Goal: Task Accomplishment & Management: Manage account settings

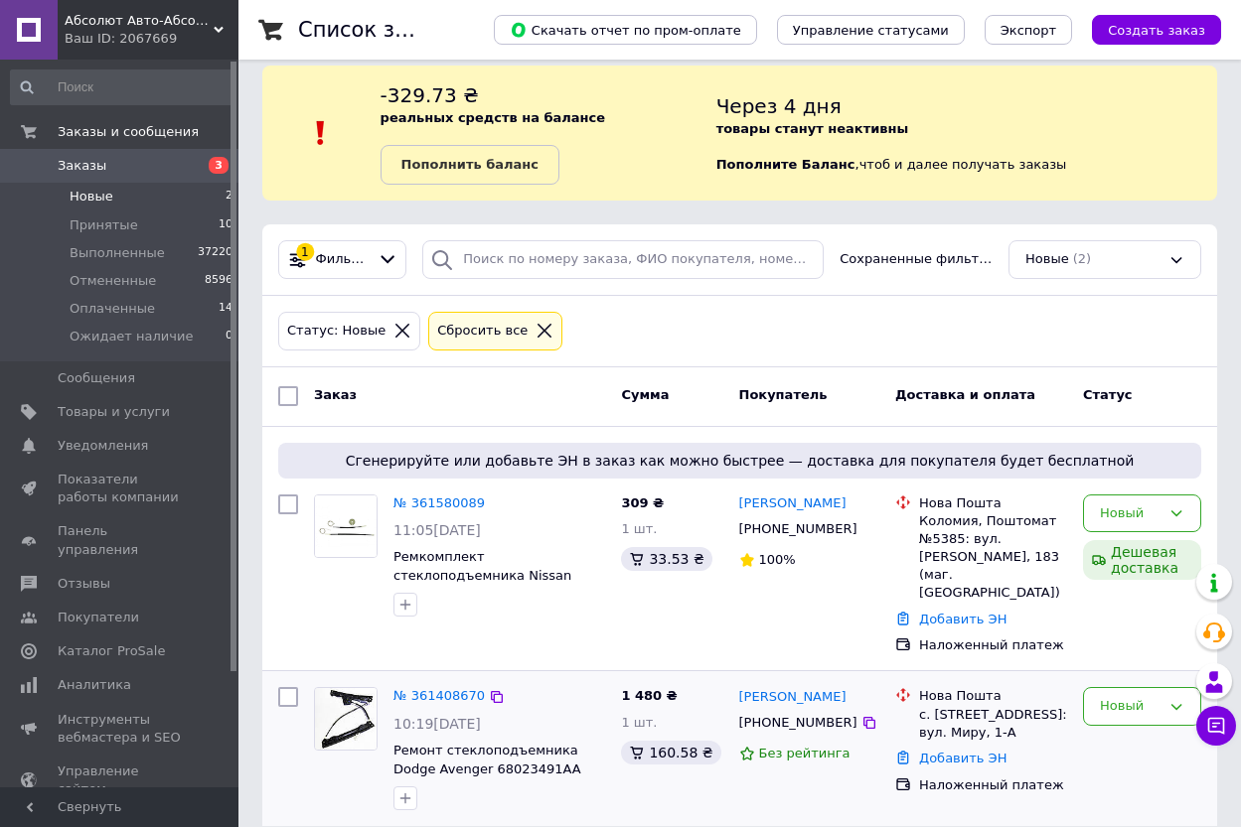
scroll to position [23, 0]
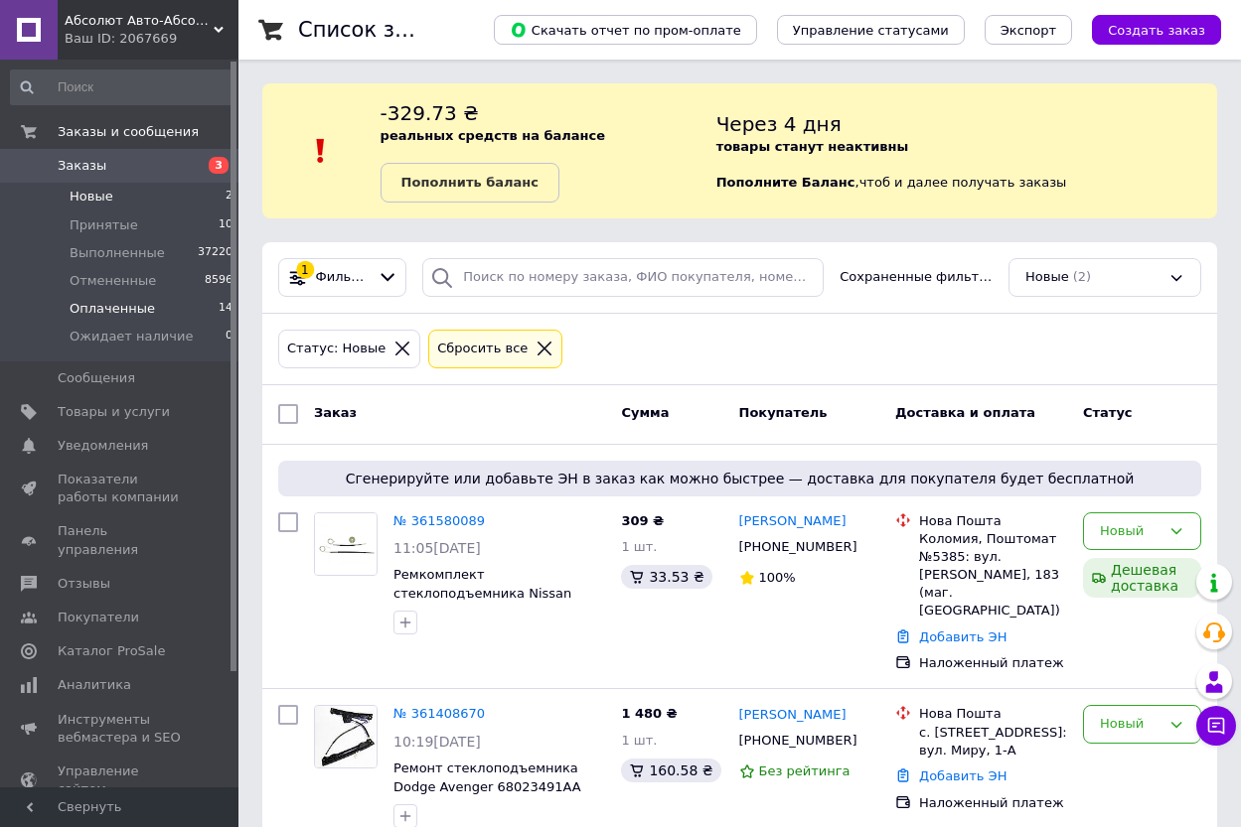
click at [151, 310] on li "Оплаченные 14" at bounding box center [122, 309] width 244 height 28
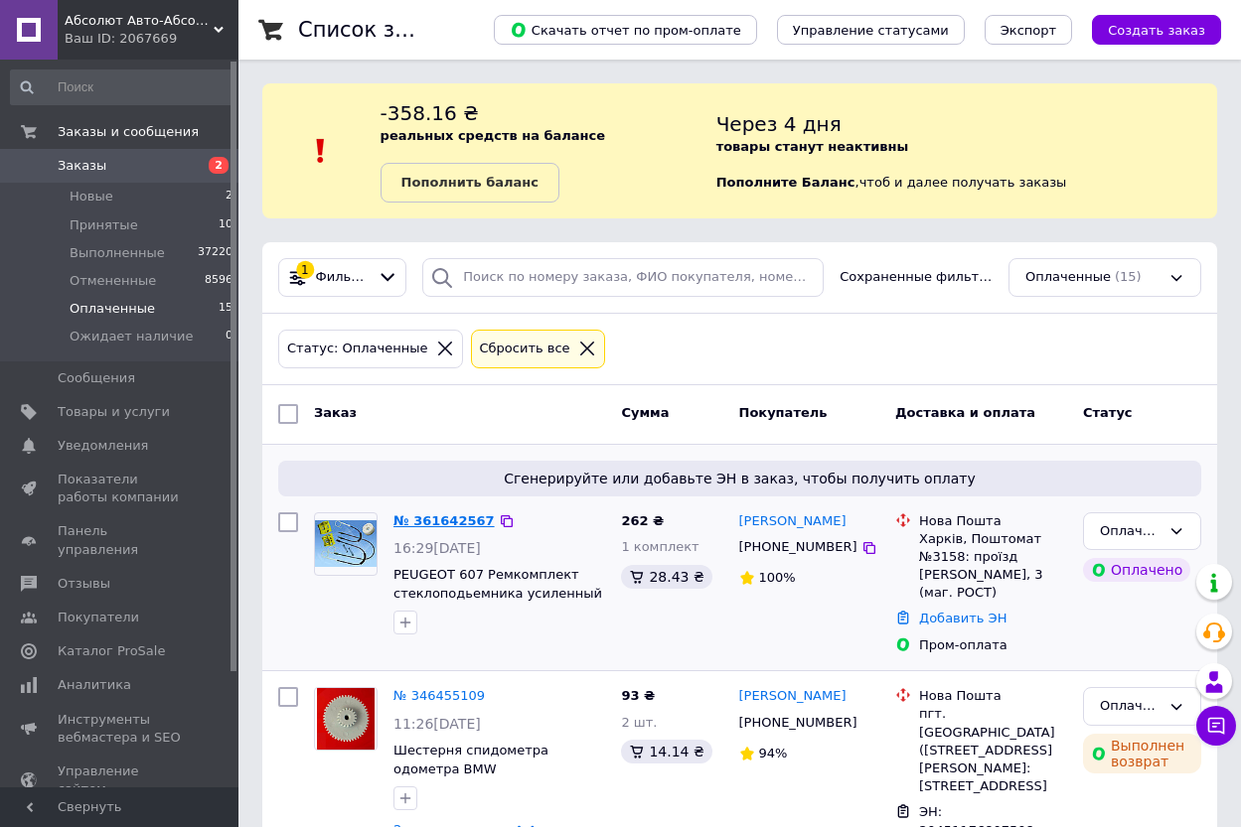
click at [437, 517] on link "№ 361642567" at bounding box center [443, 521] width 101 height 15
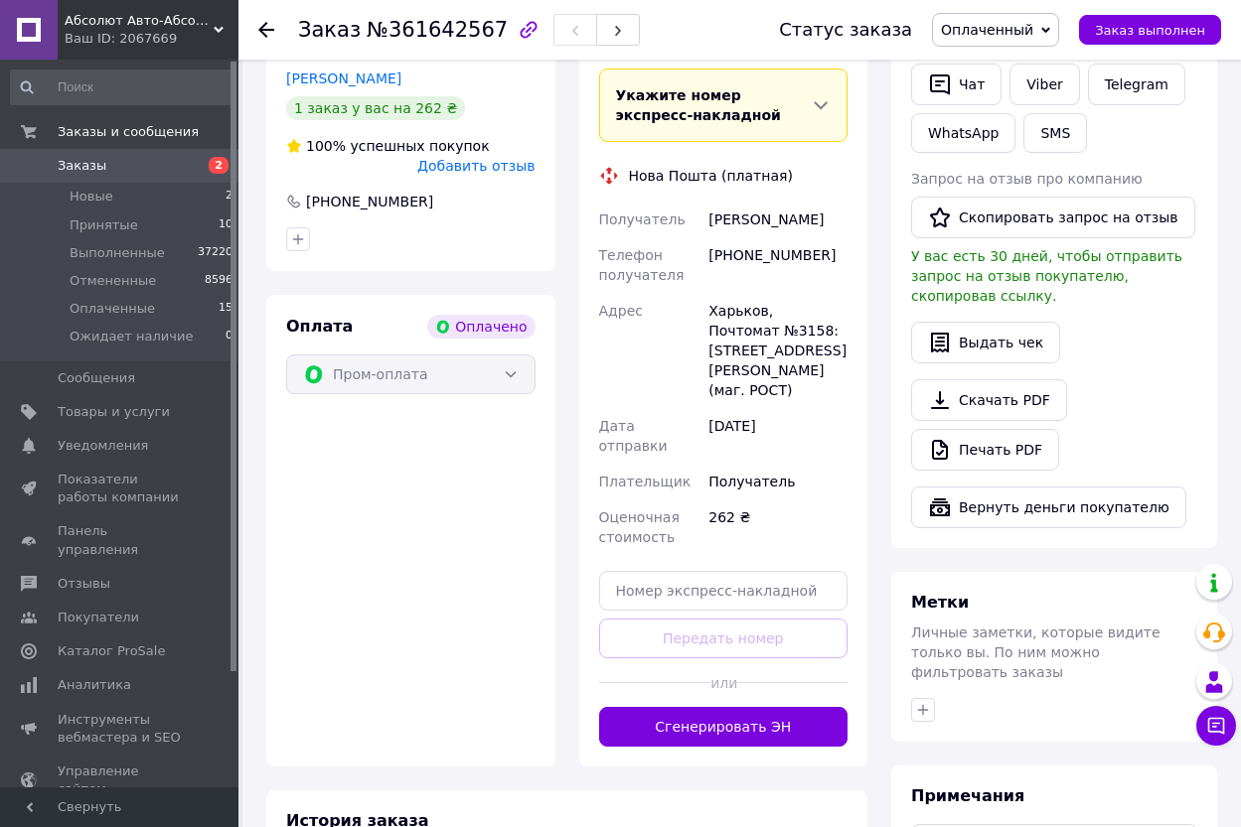
scroll to position [497, 0]
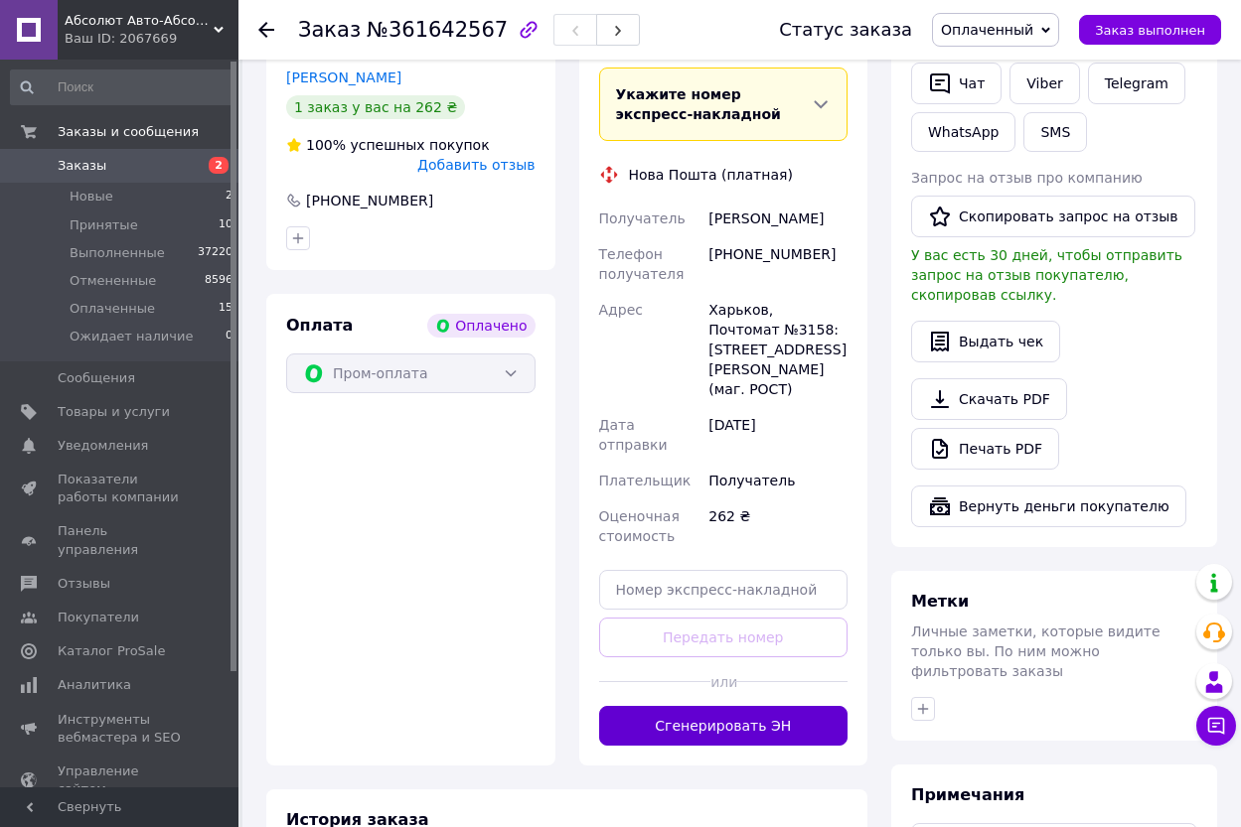
click at [801, 706] on button "Сгенерировать ЭН" at bounding box center [723, 726] width 249 height 40
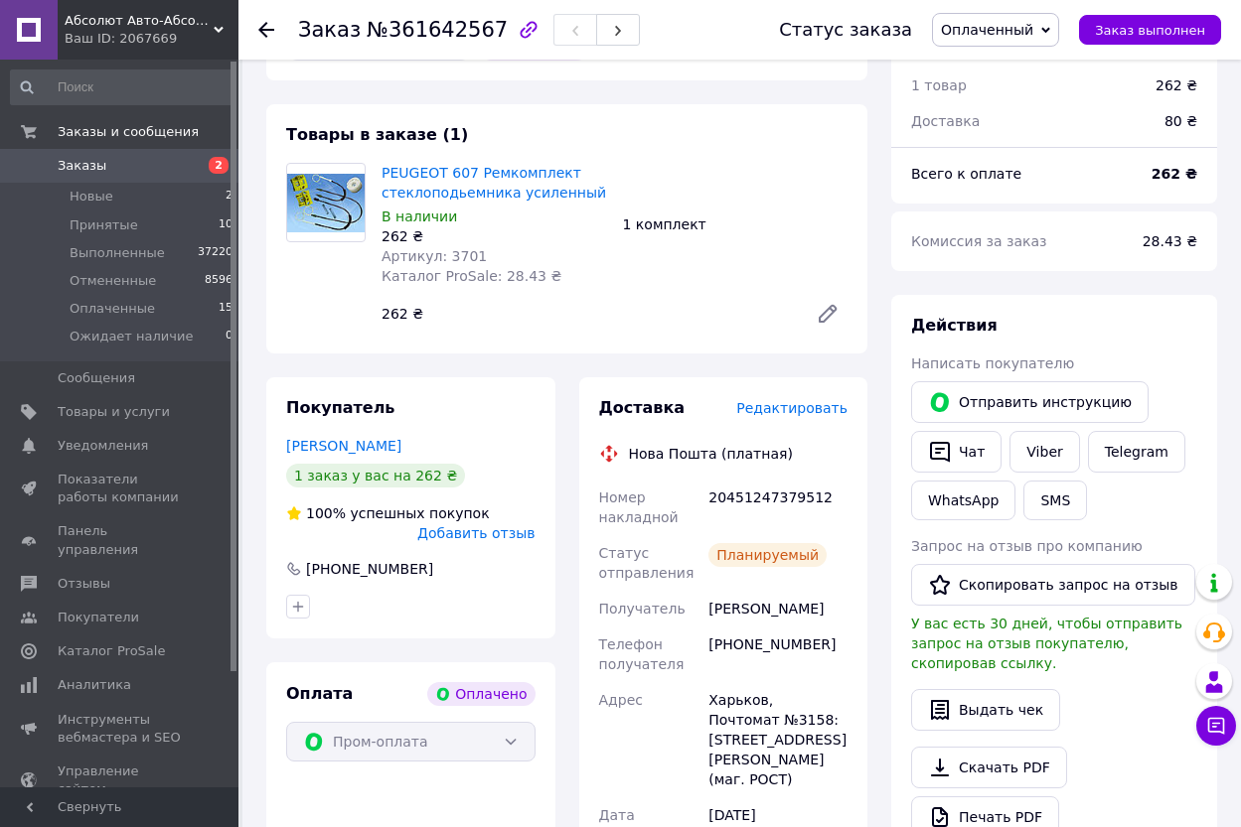
scroll to position [99, 0]
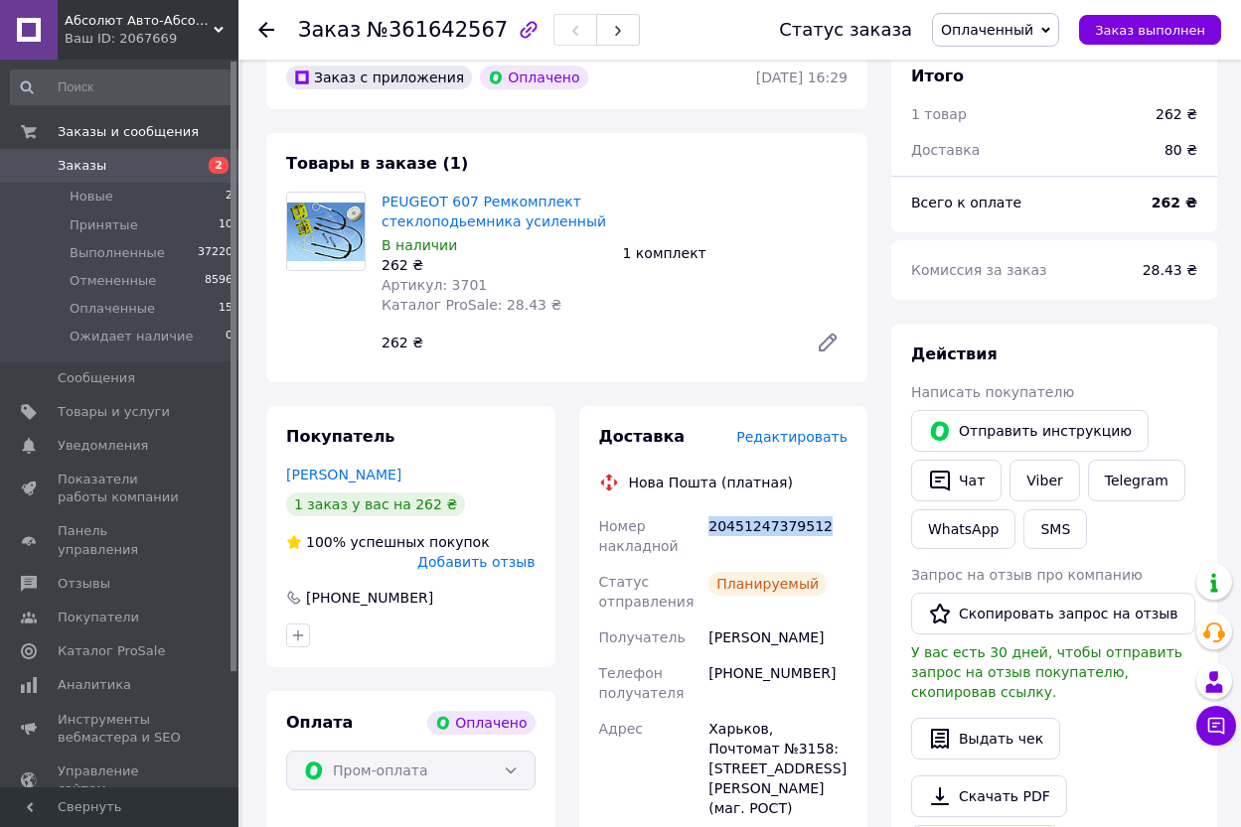
drag, startPoint x: 825, startPoint y: 535, endPoint x: 710, endPoint y: 542, distance: 115.4
click at [710, 542] on div "20451247379512" at bounding box center [777, 537] width 147 height 56
copy div "20451247379512"
click at [1042, 484] on link "Viber" at bounding box center [1044, 481] width 70 height 42
click at [74, 192] on span "Новые" at bounding box center [92, 197] width 44 height 18
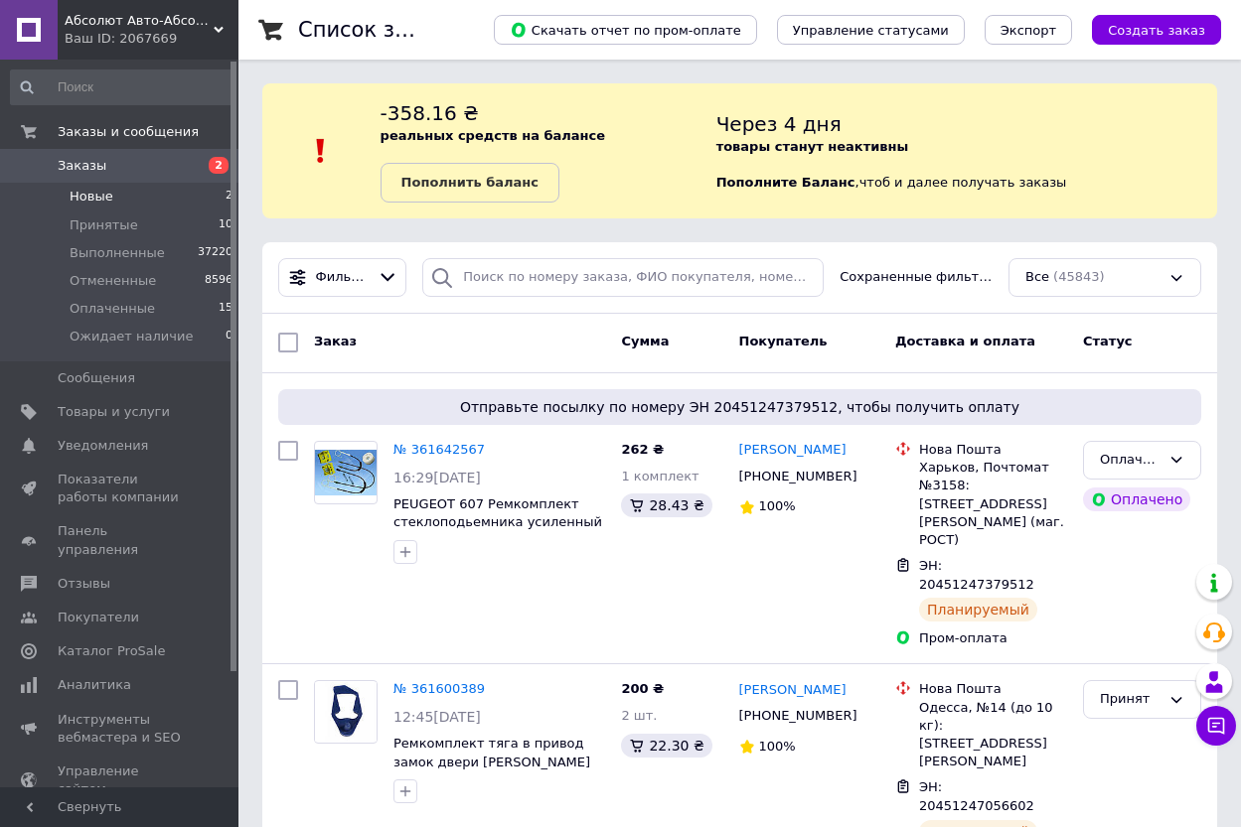
click at [208, 190] on li "Новые 2" at bounding box center [122, 197] width 244 height 28
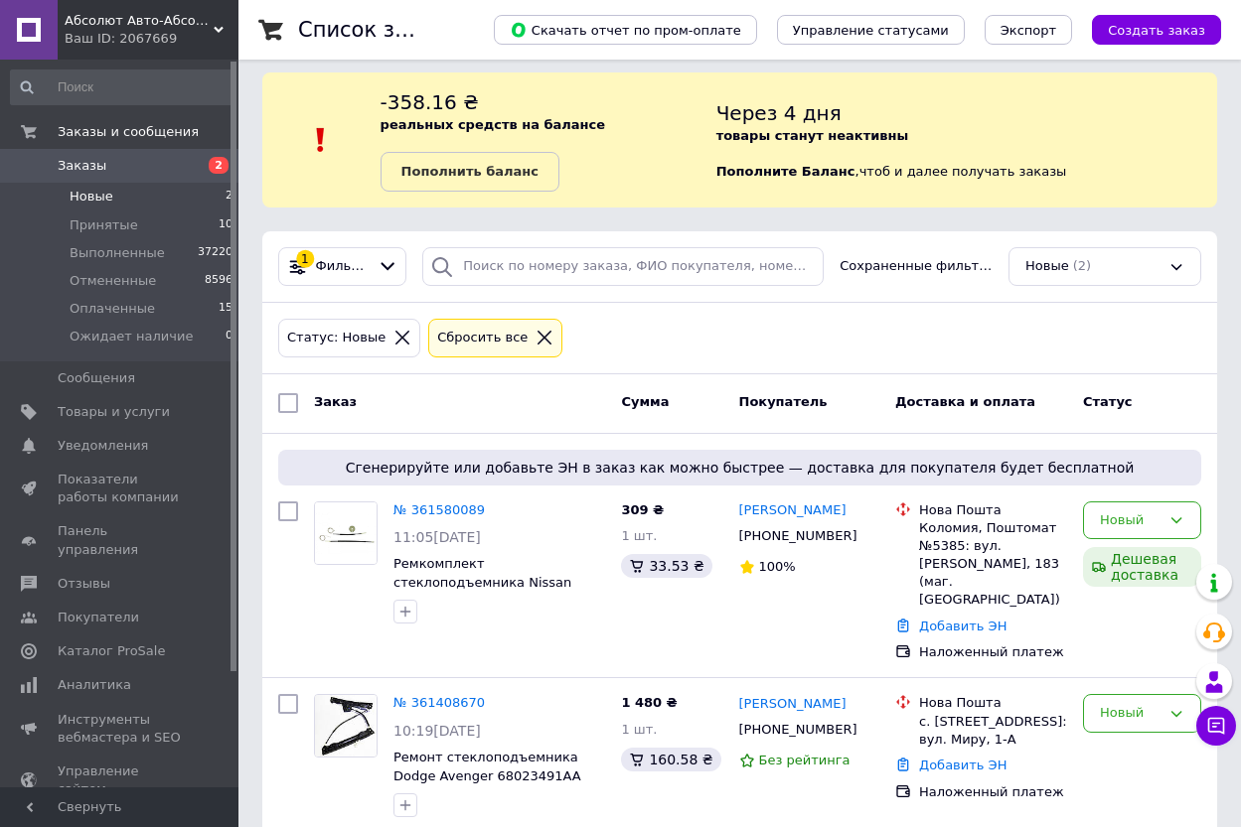
scroll to position [23, 0]
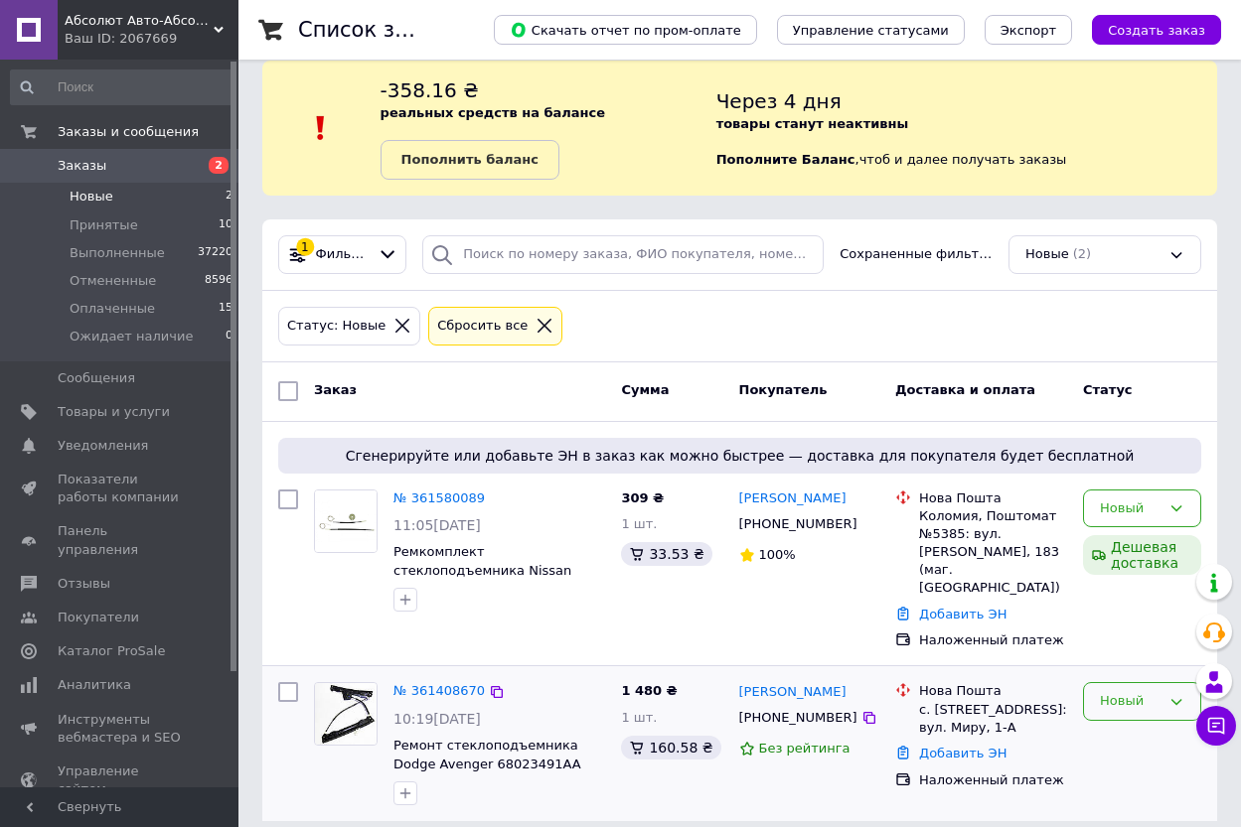
click at [1135, 691] on div "Новый" at bounding box center [1130, 701] width 61 height 21
click at [1132, 762] on li "Выполнен" at bounding box center [1142, 780] width 116 height 37
click at [441, 499] on link "№ 361580089" at bounding box center [438, 498] width 91 height 15
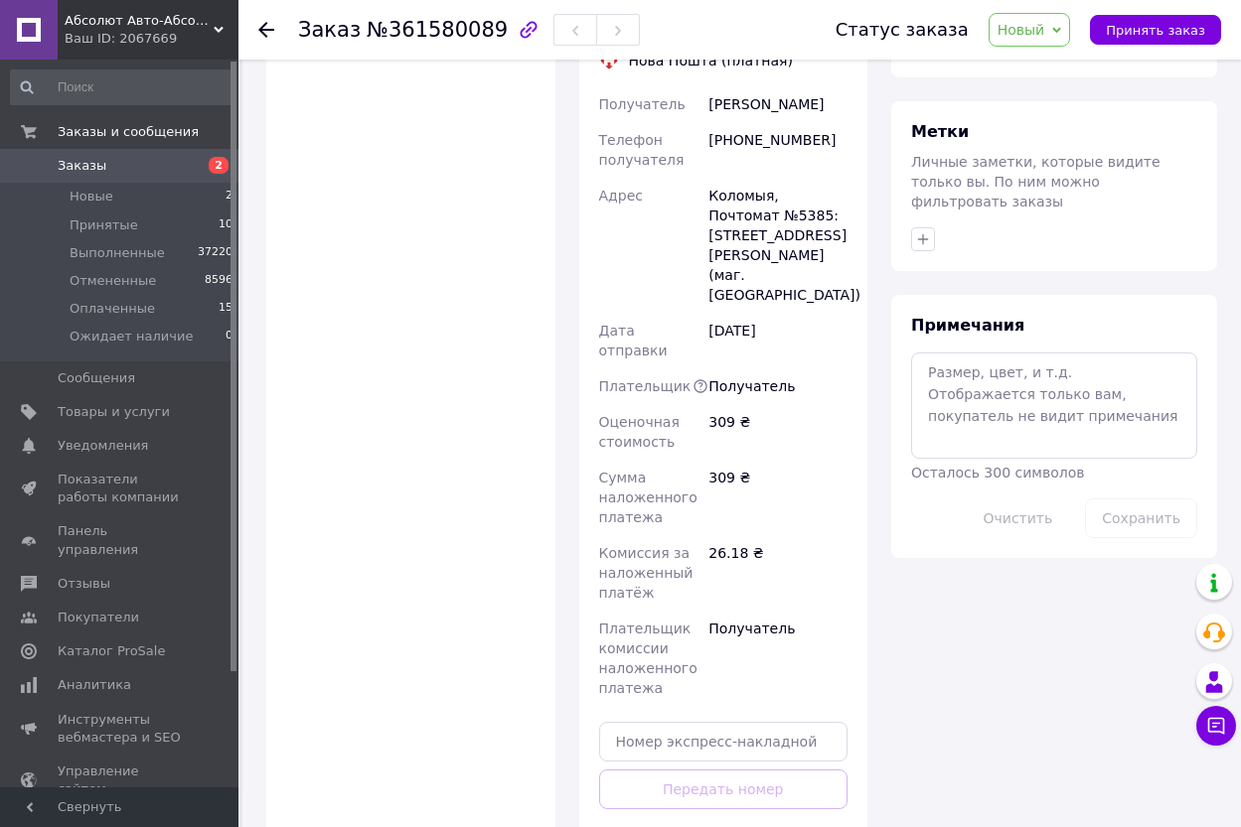
scroll to position [894, 0]
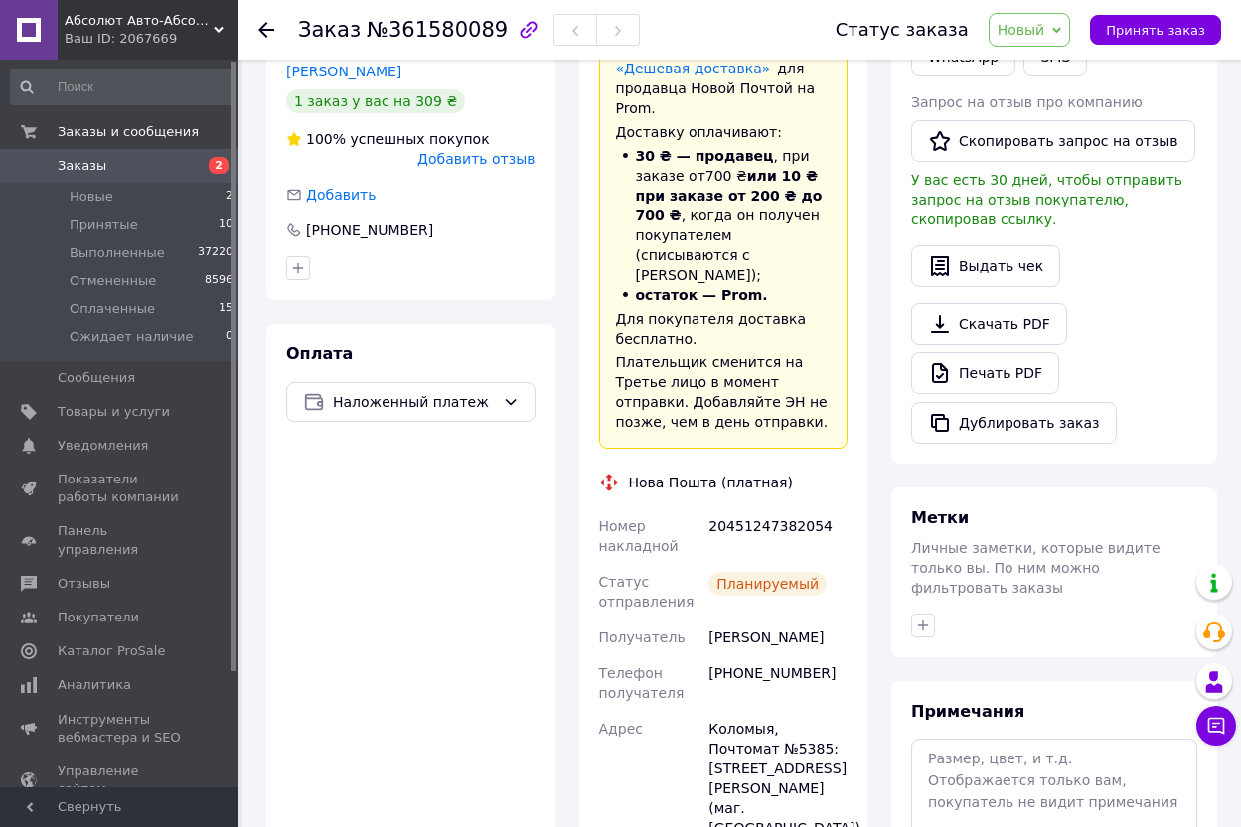
scroll to position [497, 0]
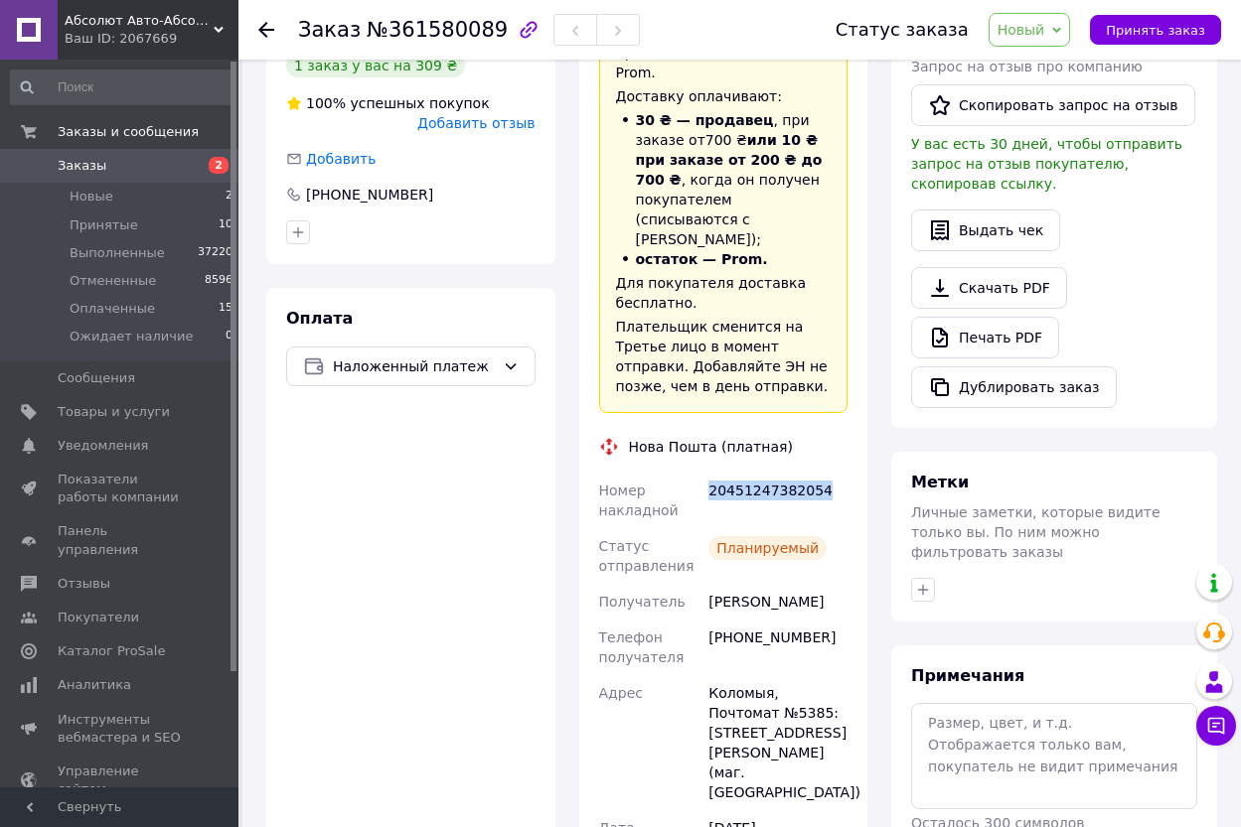
drag, startPoint x: 822, startPoint y: 427, endPoint x: 709, endPoint y: 447, distance: 114.0
click at [709, 473] on div "20451247382054" at bounding box center [777, 501] width 147 height 56
copy div "20451247382054"
click at [1133, 27] on span "Принять заказ" at bounding box center [1155, 30] width 99 height 15
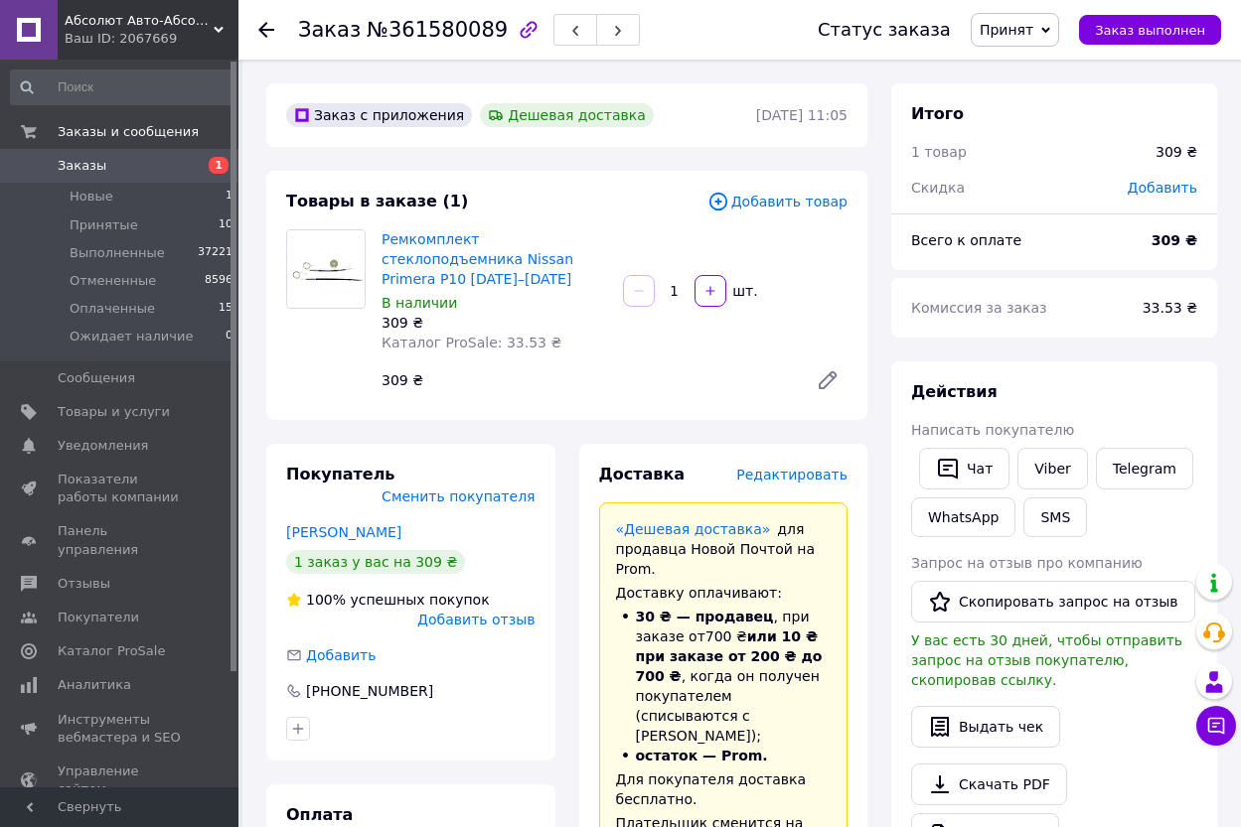
scroll to position [80, 0]
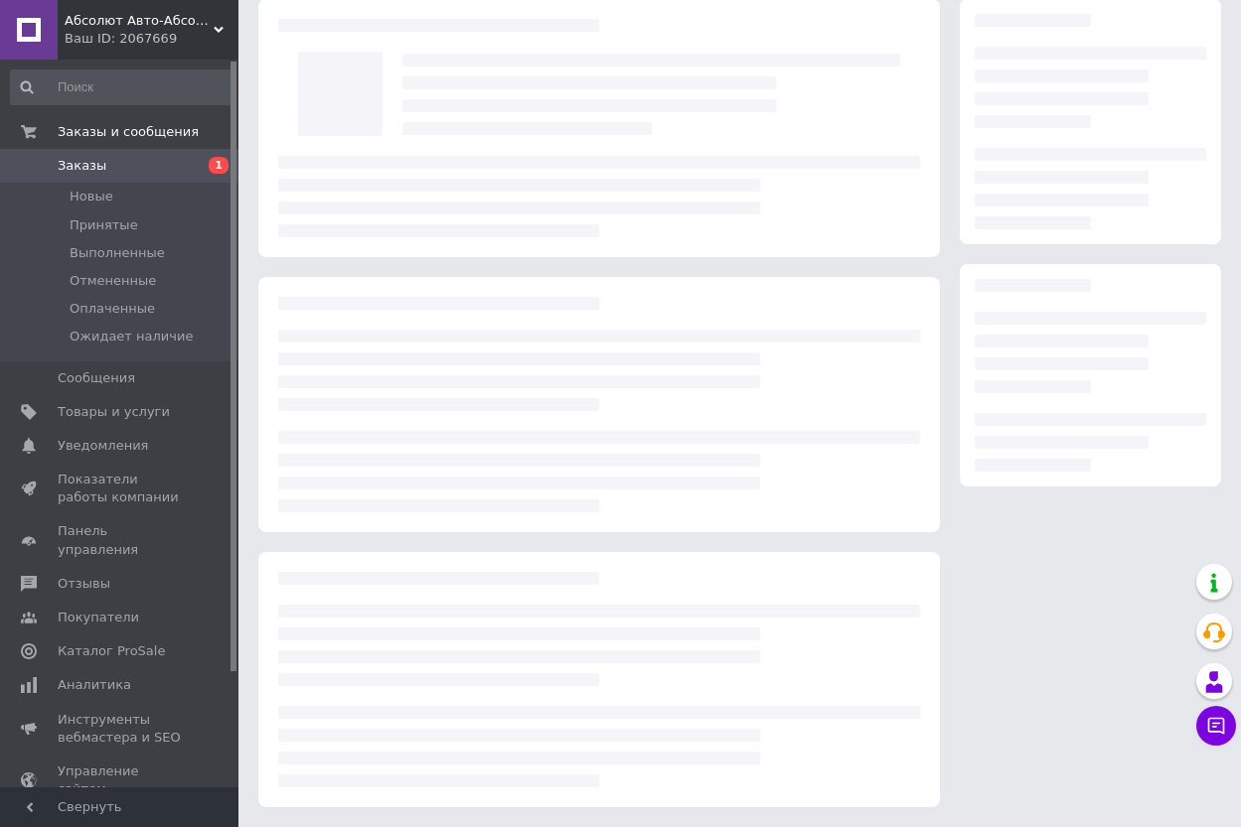
scroll to position [80, 0]
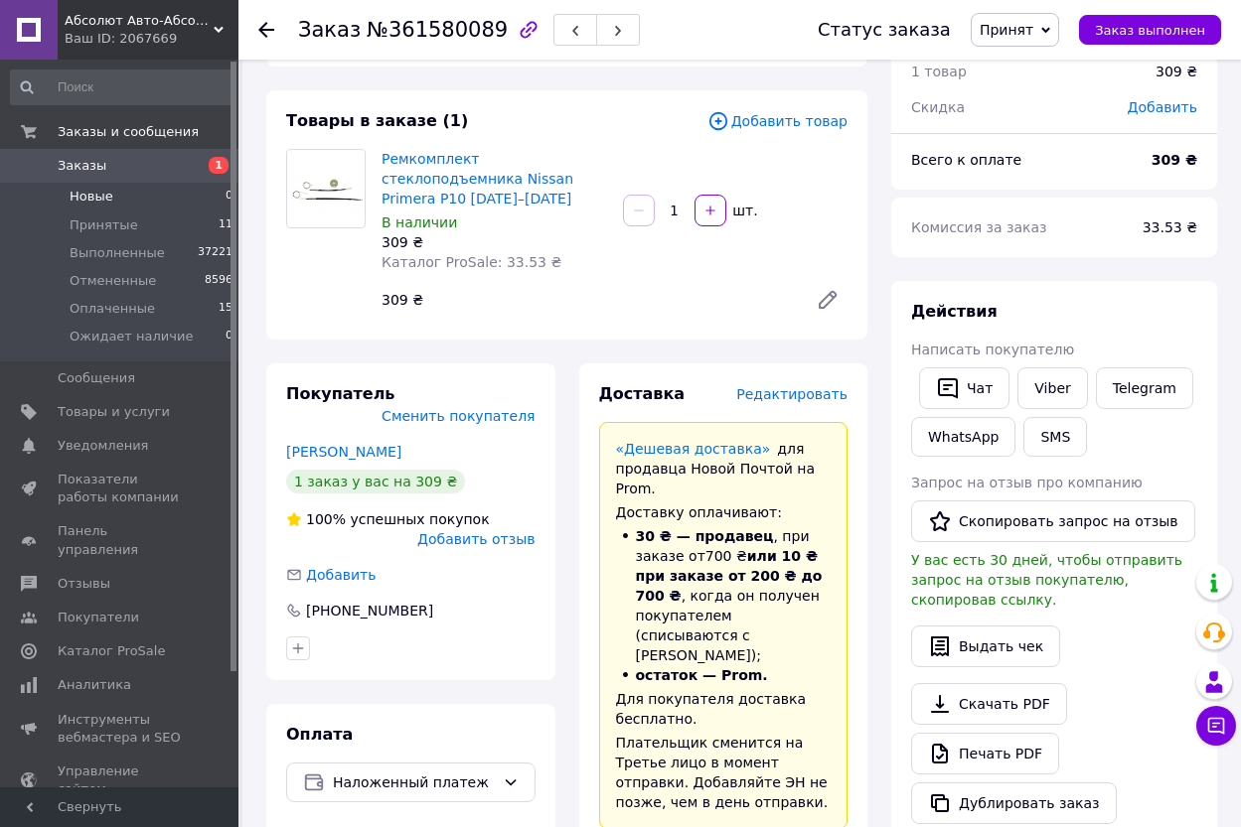
click at [177, 189] on li "Новые 0" at bounding box center [122, 197] width 244 height 28
